Goal: Check status: Check status

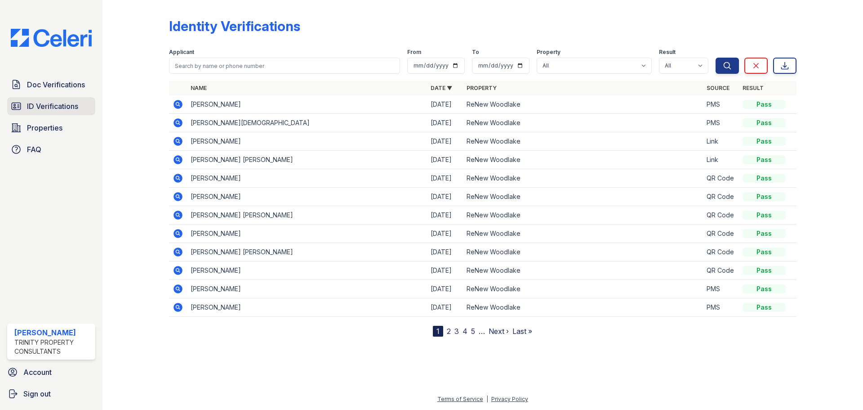
click at [49, 100] on link "ID Verifications" at bounding box center [51, 106] width 88 height 18
click at [55, 91] on link "Doc Verifications" at bounding box center [51, 85] width 88 height 18
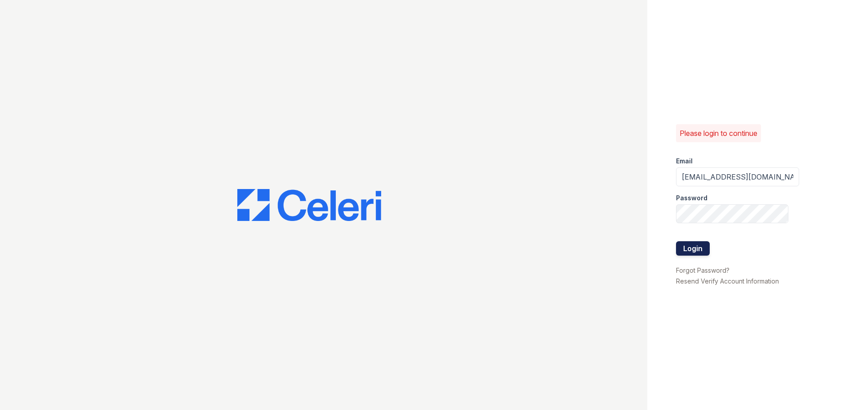
click at [695, 248] on button "Login" at bounding box center [693, 248] width 34 height 14
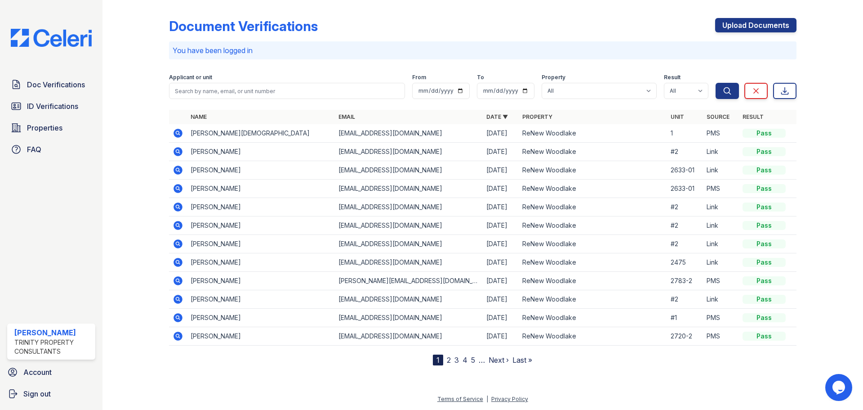
click at [119, 145] on div at bounding box center [143, 185] width 52 height 362
click at [46, 103] on span "ID Verifications" at bounding box center [52, 106] width 51 height 11
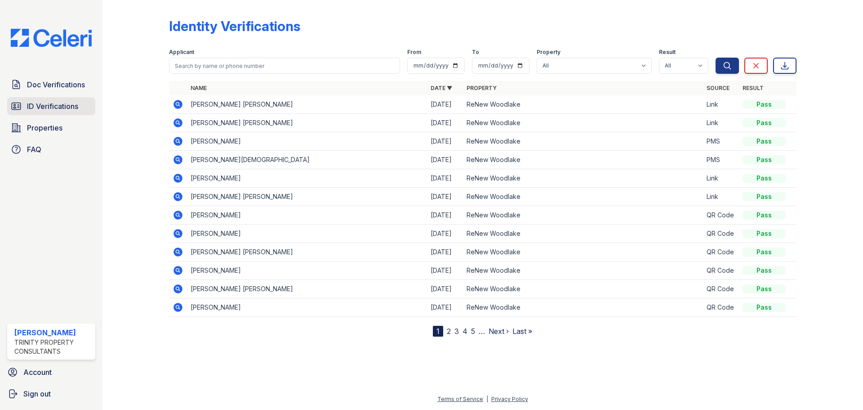
click at [58, 105] on span "ID Verifications" at bounding box center [52, 106] width 51 height 11
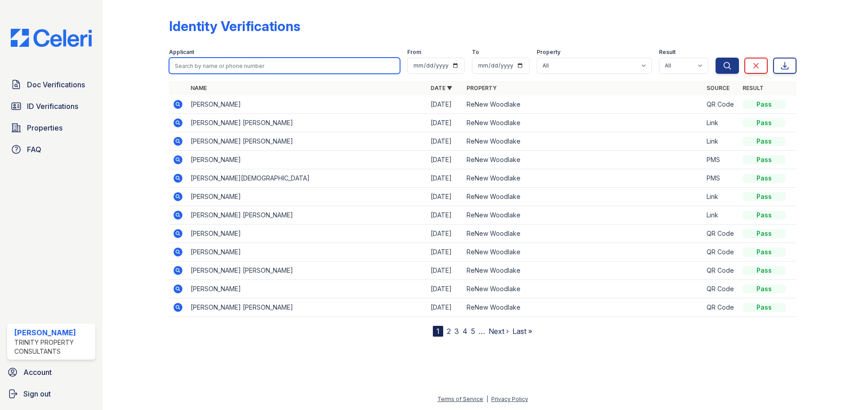
click at [185, 67] on input "search" at bounding box center [284, 66] width 231 height 16
type input "terry"
click at [716, 58] on button "Search" at bounding box center [727, 66] width 23 height 16
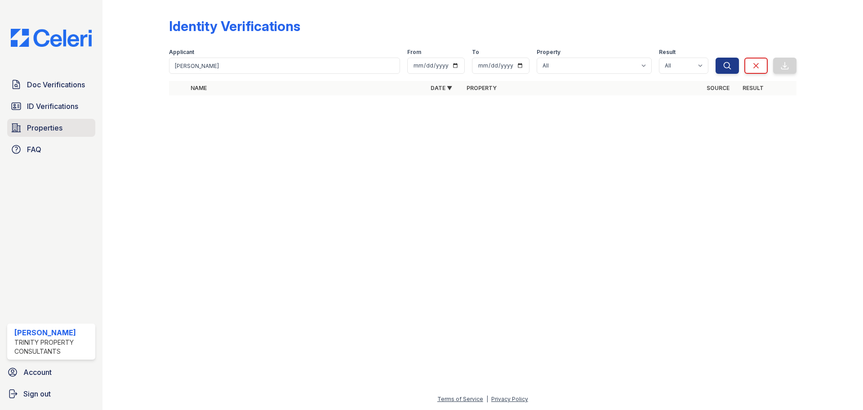
click at [63, 124] on link "Properties" at bounding box center [51, 128] width 88 height 18
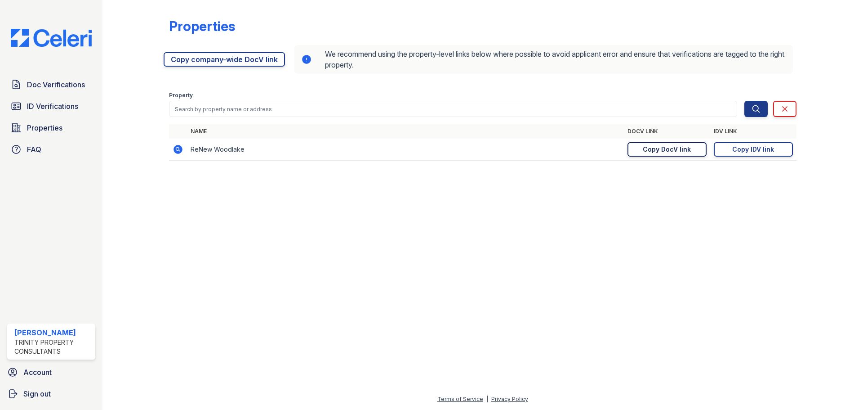
click at [690, 152] on div "Copy DocV link" at bounding box center [667, 149] width 48 height 9
click at [746, 155] on link "Copy IDV link Copy link" at bounding box center [753, 149] width 79 height 14
click at [48, 103] on span "ID Verifications" at bounding box center [52, 106] width 51 height 11
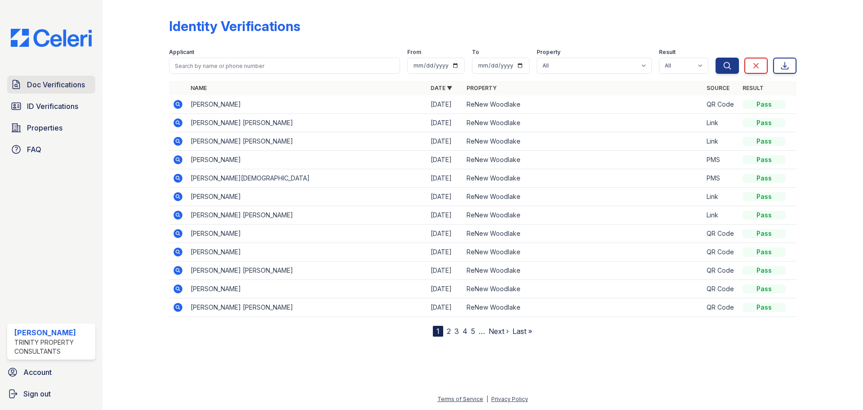
click at [44, 86] on span "Doc Verifications" at bounding box center [56, 84] width 58 height 11
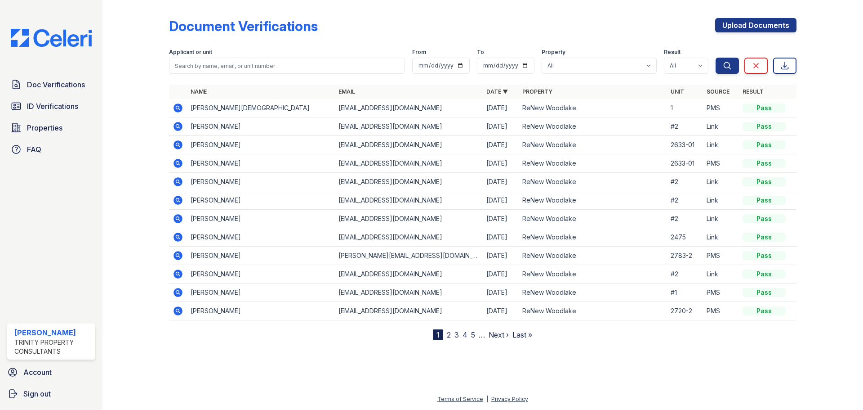
click at [52, 103] on span "ID Verifications" at bounding box center [52, 106] width 51 height 11
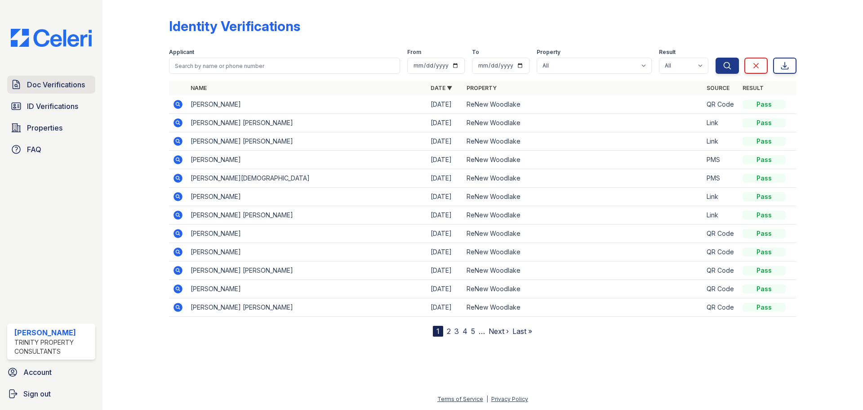
click at [56, 91] on link "Doc Verifications" at bounding box center [51, 85] width 88 height 18
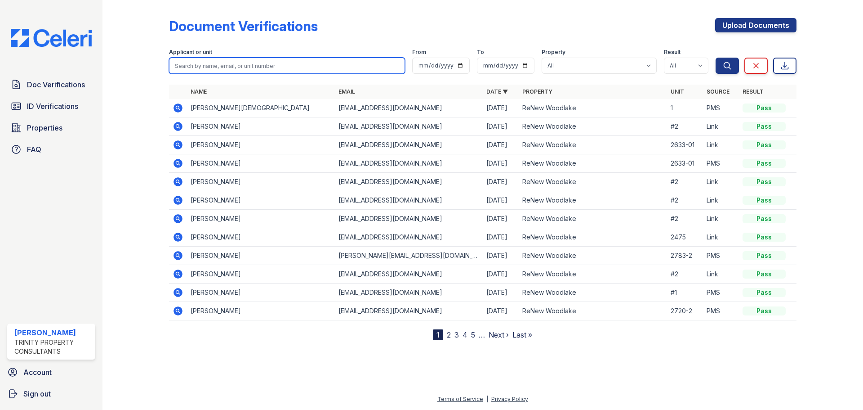
click at [231, 67] on input "search" at bounding box center [287, 66] width 236 height 16
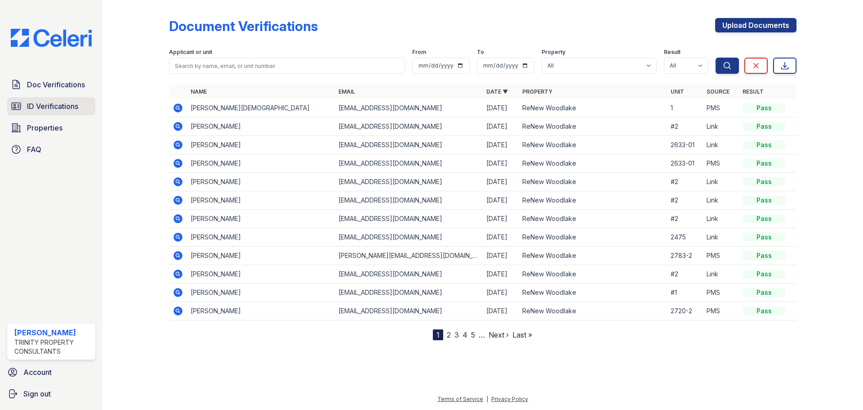
click at [27, 111] on link "ID Verifications" at bounding box center [51, 106] width 88 height 18
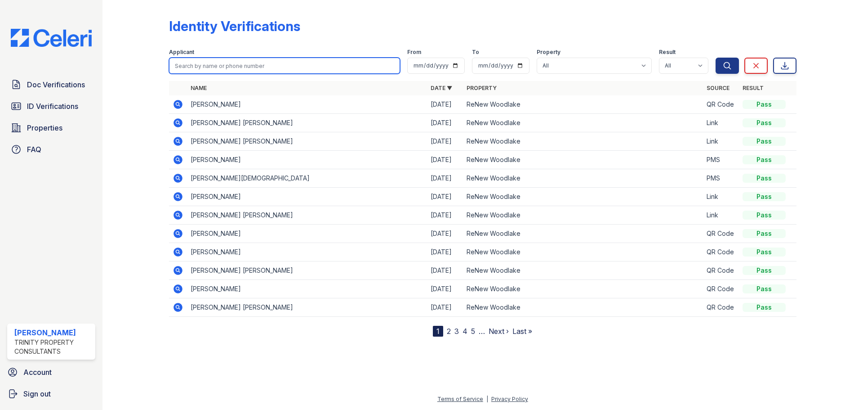
click at [238, 66] on input "search" at bounding box center [284, 66] width 231 height 16
type input "terry"
click at [716, 58] on button "Search" at bounding box center [727, 66] width 23 height 16
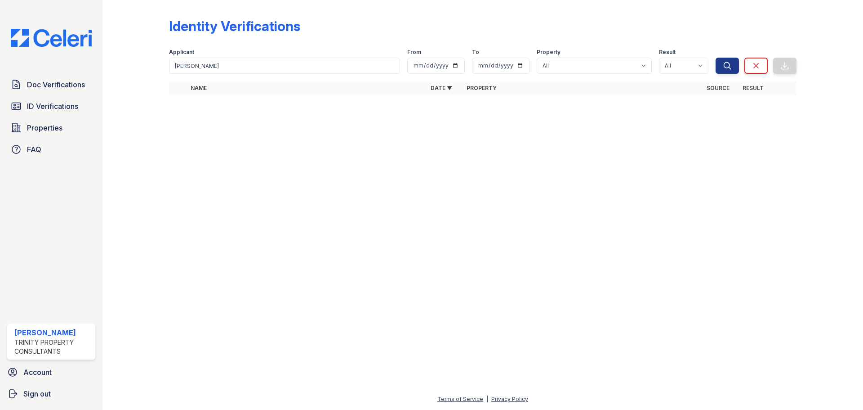
click at [369, 28] on div "Identity Verifications" at bounding box center [483, 29] width 628 height 23
click at [32, 103] on span "ID Verifications" at bounding box center [52, 106] width 51 height 11
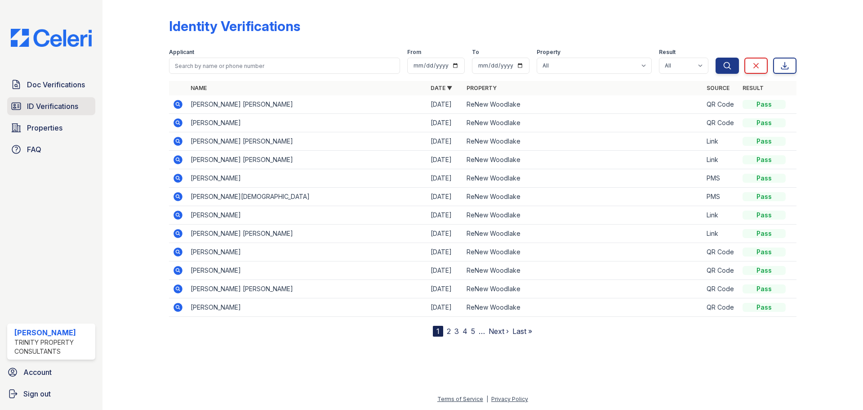
click at [64, 103] on span "ID Verifications" at bounding box center [52, 106] width 51 height 11
click at [51, 98] on link "ID Verifications" at bounding box center [51, 106] width 88 height 18
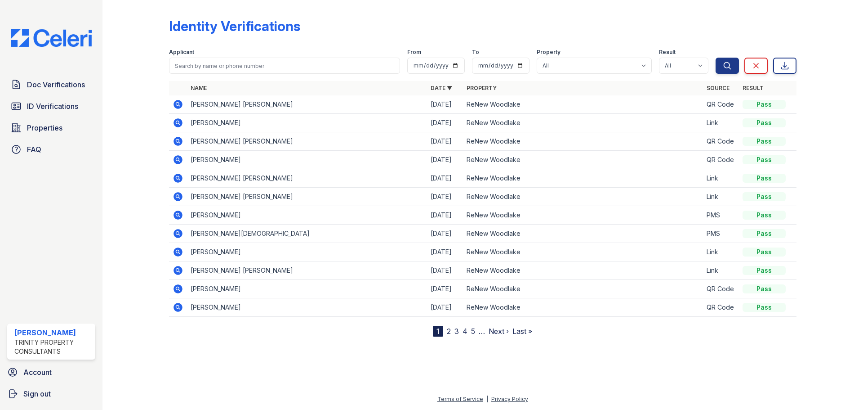
click at [69, 95] on div "Doc Verifications ID Verifications Properties FAQ" at bounding box center [51, 117] width 95 height 83
click at [59, 89] on span "Doc Verifications" at bounding box center [56, 84] width 58 height 11
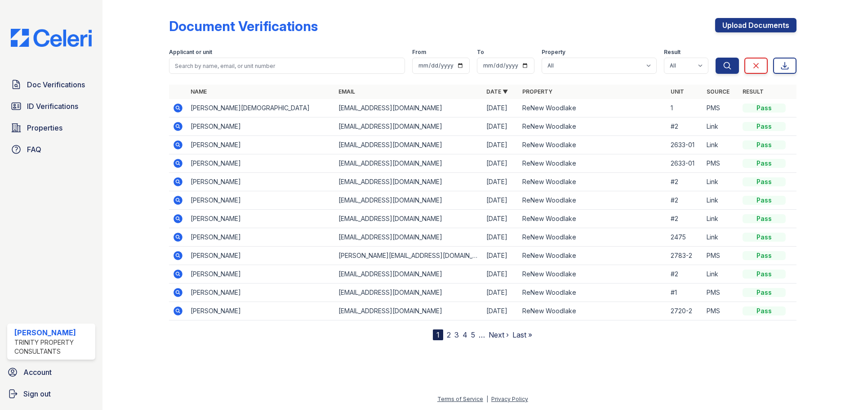
click at [63, 105] on span "ID Verifications" at bounding box center [52, 106] width 51 height 11
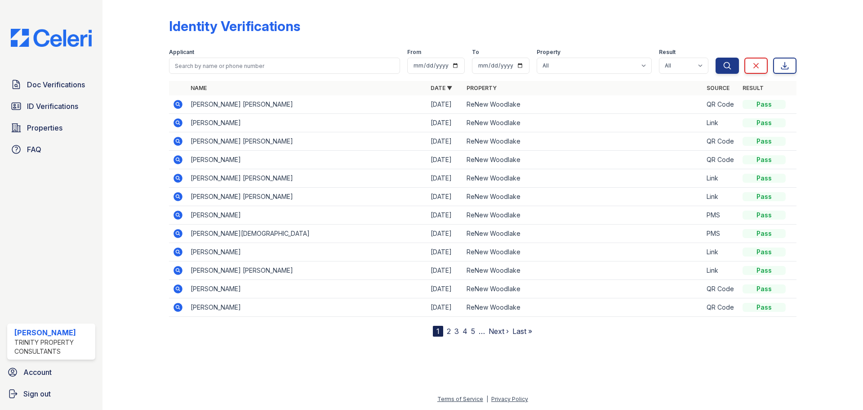
click at [177, 253] on icon at bounding box center [178, 251] width 11 height 11
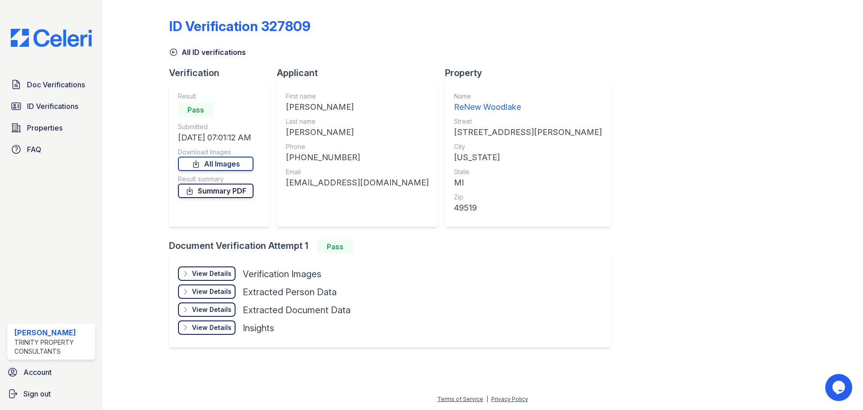
click at [232, 194] on link "Summary PDF" at bounding box center [216, 190] width 76 height 14
click at [219, 161] on link "All Images" at bounding box center [216, 163] width 76 height 14
click at [76, 101] on span "ID Verifications" at bounding box center [52, 106] width 51 height 11
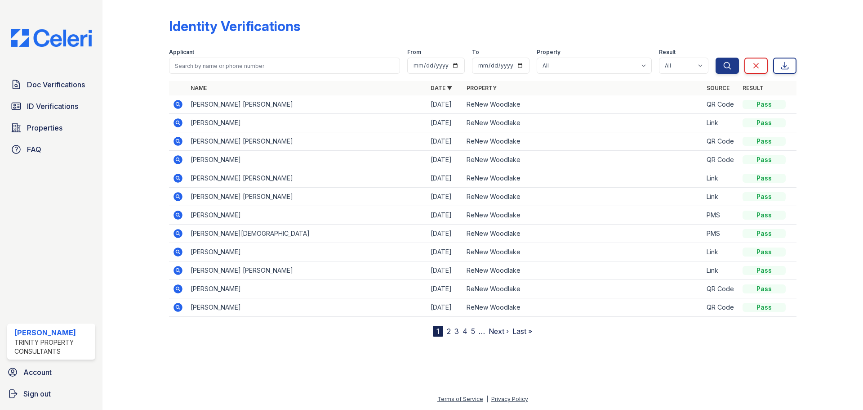
click at [179, 159] on icon at bounding box center [178, 159] width 11 height 11
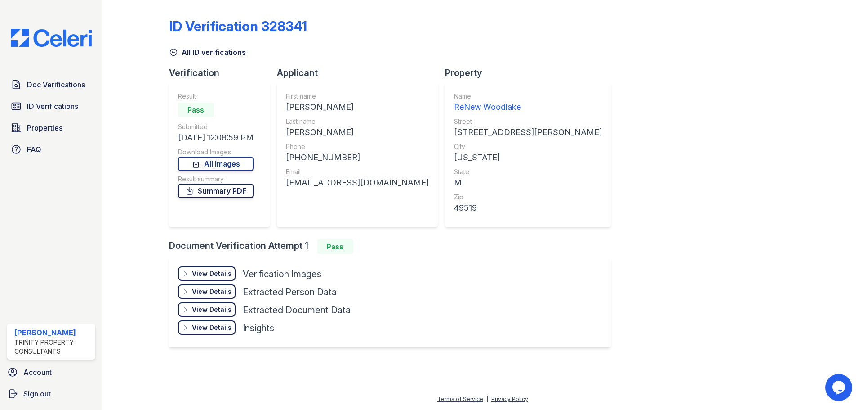
click at [226, 192] on link "Summary PDF" at bounding box center [216, 190] width 76 height 14
click at [223, 162] on link "All Images" at bounding box center [216, 163] width 76 height 14
click at [52, 111] on span "ID Verifications" at bounding box center [52, 106] width 51 height 11
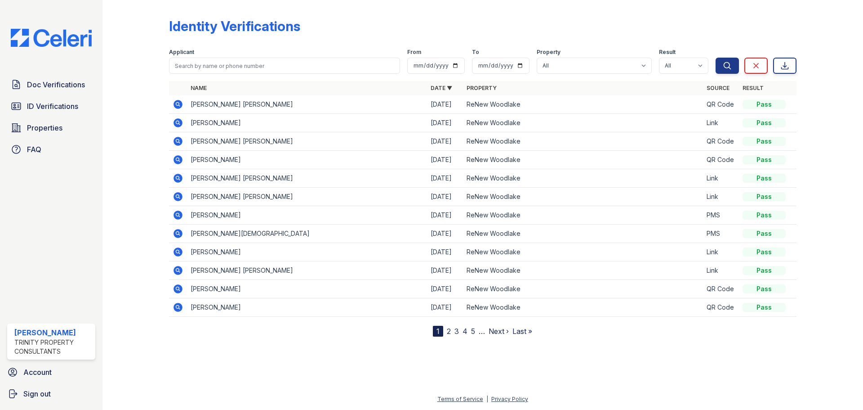
click at [447, 331] on link "2" at bounding box center [449, 330] width 4 height 9
click at [477, 331] on link "3" at bounding box center [476, 330] width 4 height 9
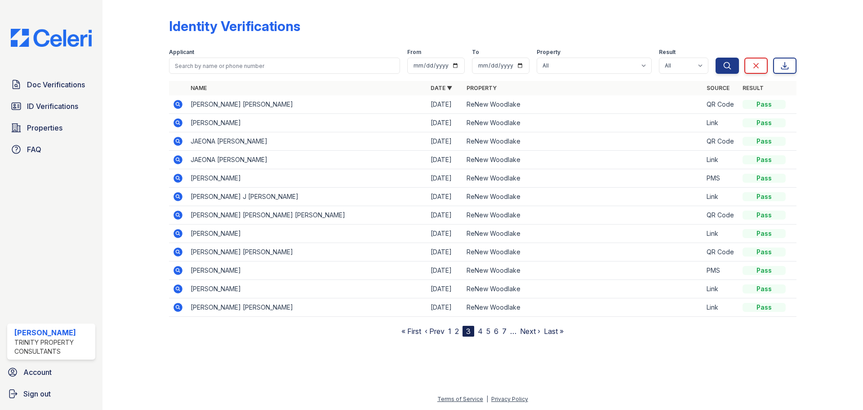
click at [479, 331] on link "4" at bounding box center [480, 330] width 5 height 9
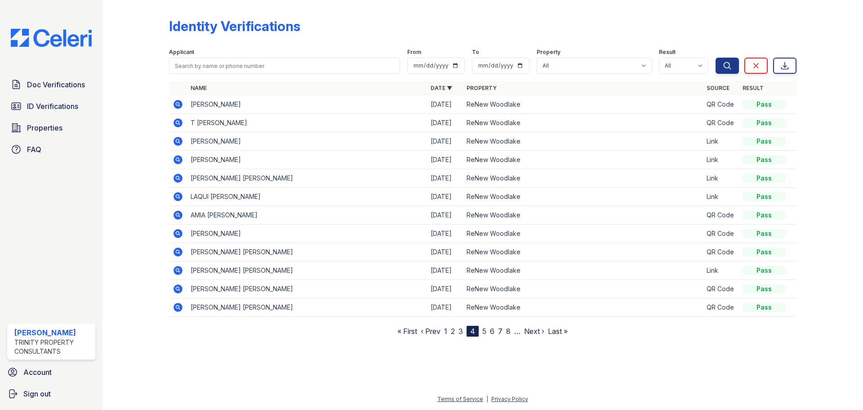
click at [177, 123] on icon at bounding box center [178, 122] width 11 height 11
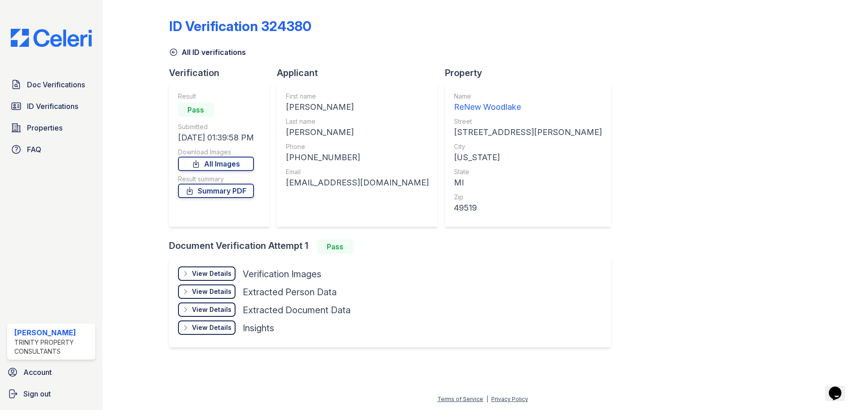
click at [193, 178] on div "Result summary" at bounding box center [216, 178] width 76 height 9
click at [200, 186] on link "Summary PDF" at bounding box center [216, 190] width 76 height 14
click at [223, 163] on link "All Images" at bounding box center [216, 163] width 76 height 14
click at [47, 103] on span "ID Verifications" at bounding box center [52, 106] width 51 height 11
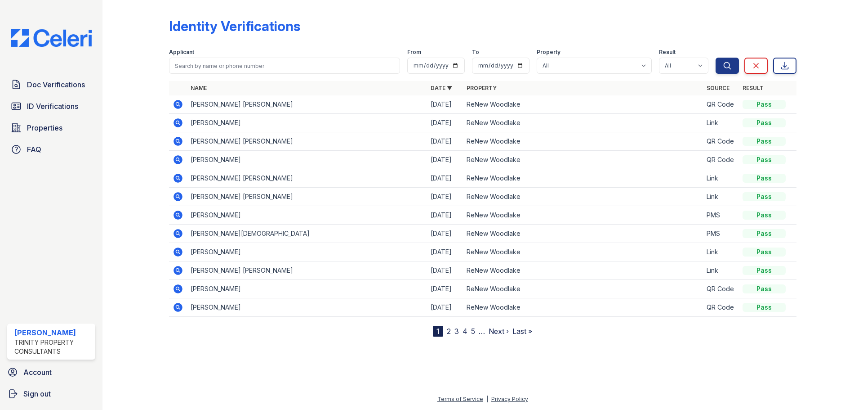
click at [177, 140] on icon at bounding box center [177, 140] width 2 height 2
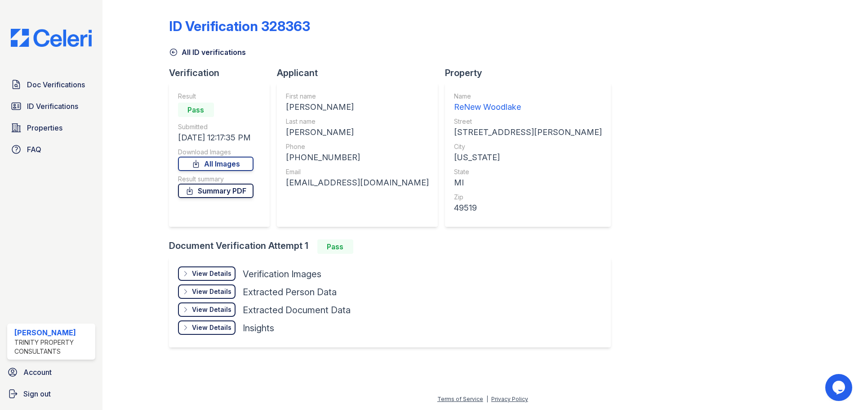
click at [193, 193] on icon at bounding box center [189, 190] width 9 height 9
click at [214, 163] on link "All Images" at bounding box center [216, 163] width 76 height 14
click at [71, 110] on span "ID Verifications" at bounding box center [52, 106] width 51 height 11
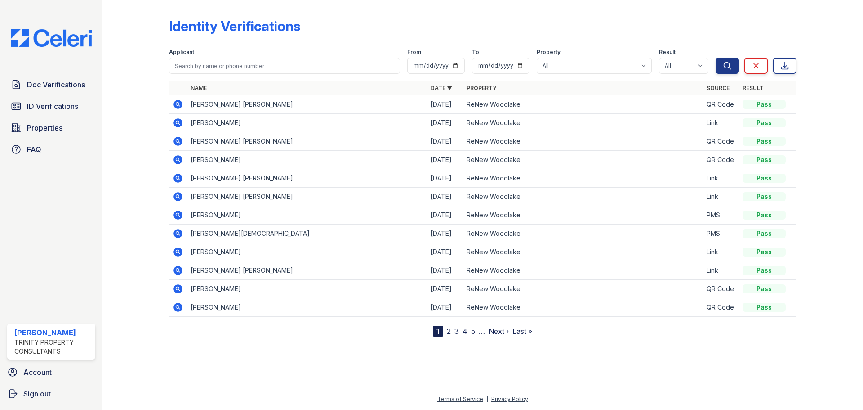
click at [180, 193] on icon at bounding box center [178, 196] width 9 height 9
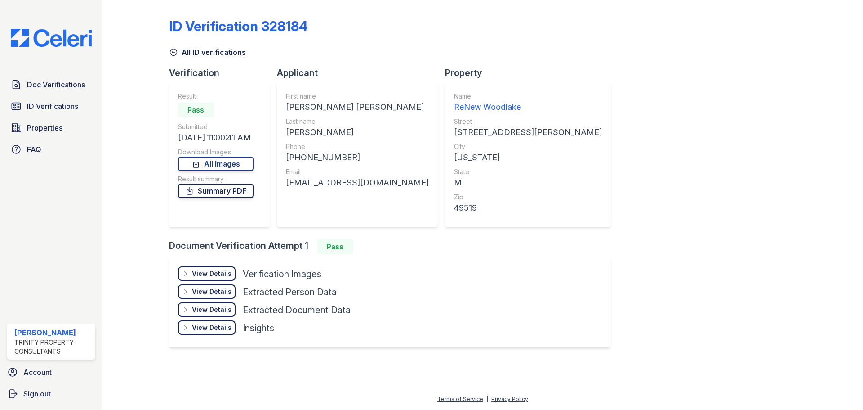
click at [219, 193] on link "Summary PDF" at bounding box center [216, 190] width 76 height 14
click at [63, 103] on span "ID Verifications" at bounding box center [52, 106] width 51 height 11
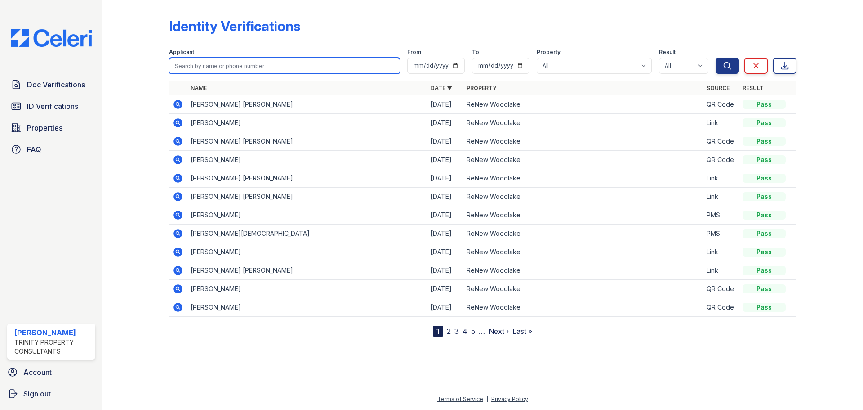
click at [236, 63] on input "search" at bounding box center [284, 66] width 231 height 16
type input "[PERSON_NAME]"
click at [716, 58] on button "Search" at bounding box center [727, 66] width 23 height 16
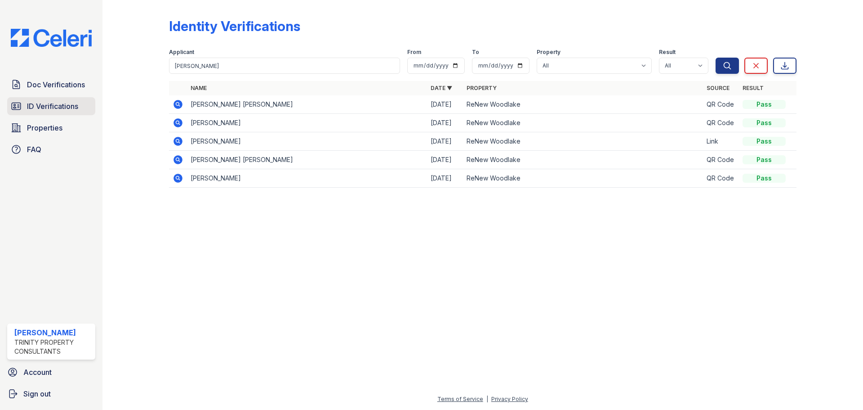
click at [33, 102] on span "ID Verifications" at bounding box center [52, 106] width 51 height 11
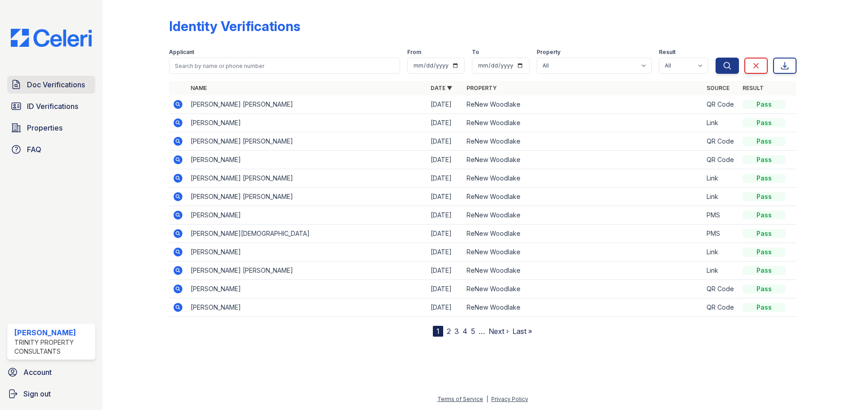
click at [75, 88] on span "Doc Verifications" at bounding box center [56, 84] width 58 height 11
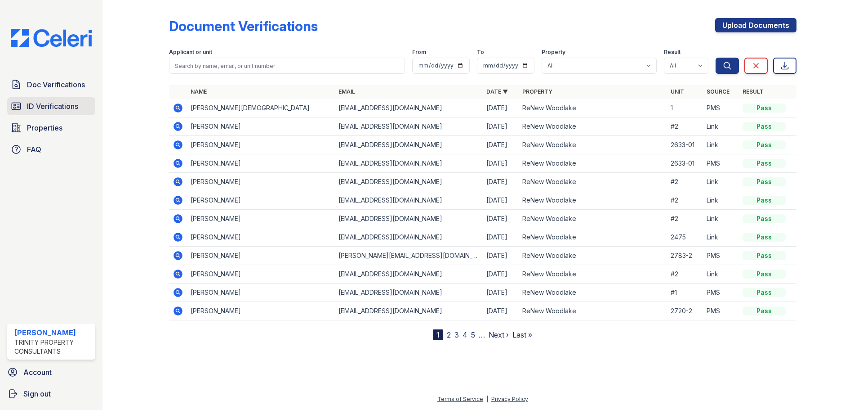
click at [71, 107] on span "ID Verifications" at bounding box center [52, 106] width 51 height 11
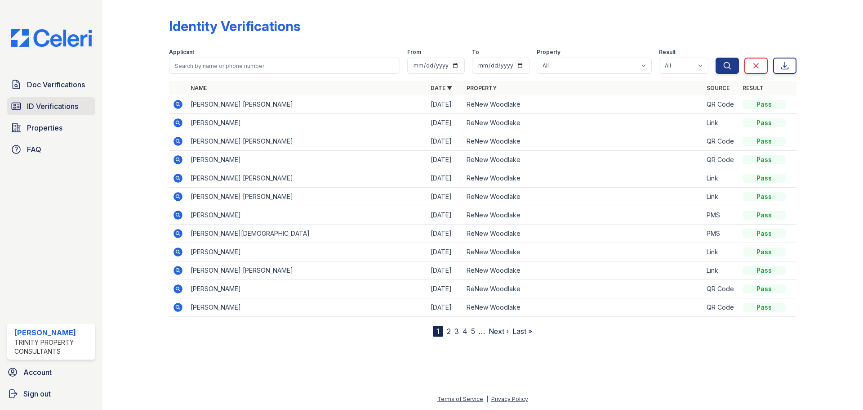
click at [74, 109] on span "ID Verifications" at bounding box center [52, 106] width 51 height 11
click at [47, 88] on span "Doc Verifications" at bounding box center [56, 84] width 58 height 11
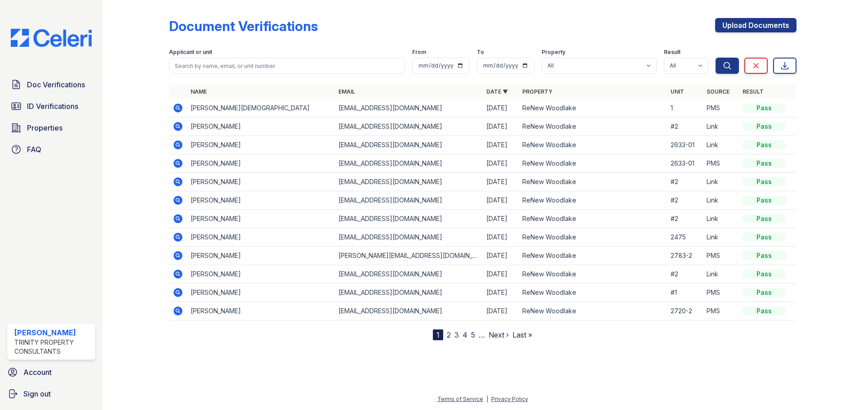
click at [51, 107] on span "ID Verifications" at bounding box center [52, 106] width 51 height 11
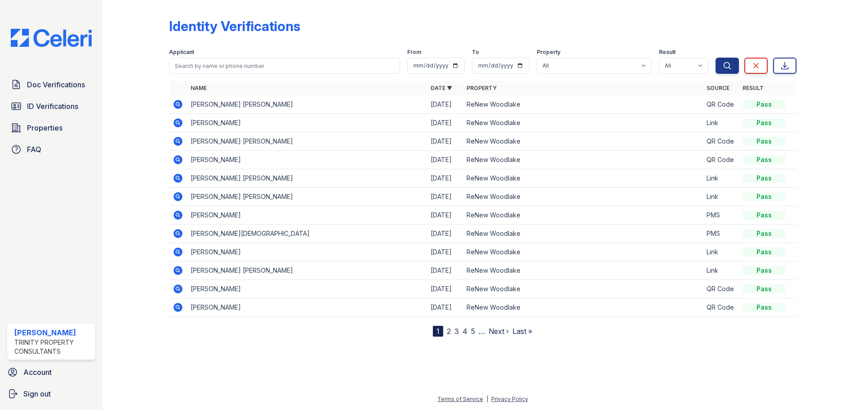
click at [131, 134] on div at bounding box center [143, 170] width 52 height 333
click at [61, 110] on span "ID Verifications" at bounding box center [52, 106] width 51 height 11
